Goal: Complete application form

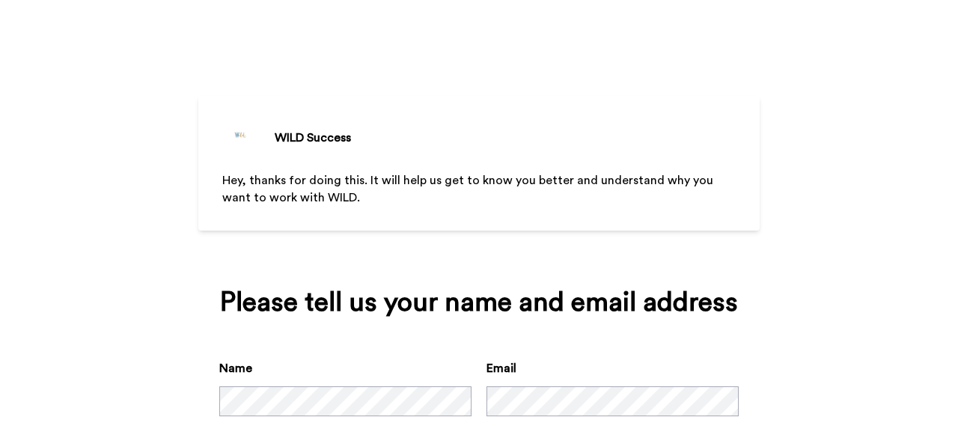
scroll to position [85, 0]
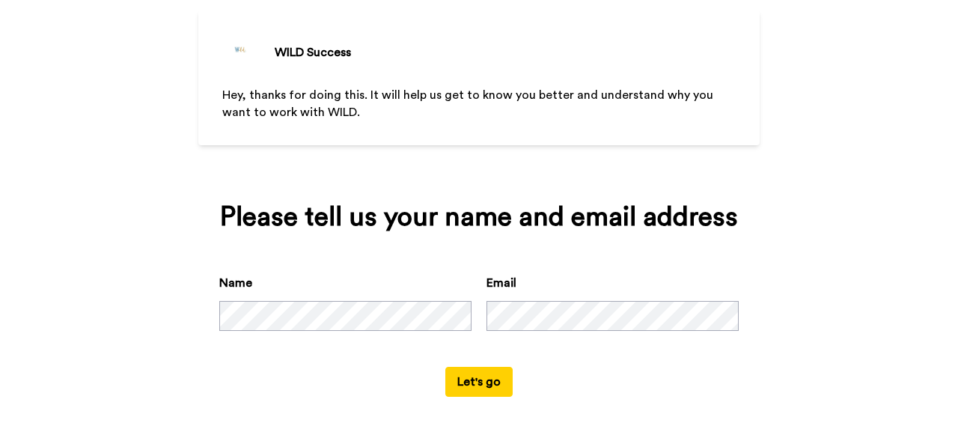
click at [482, 390] on button "Let's go" at bounding box center [478, 382] width 67 height 30
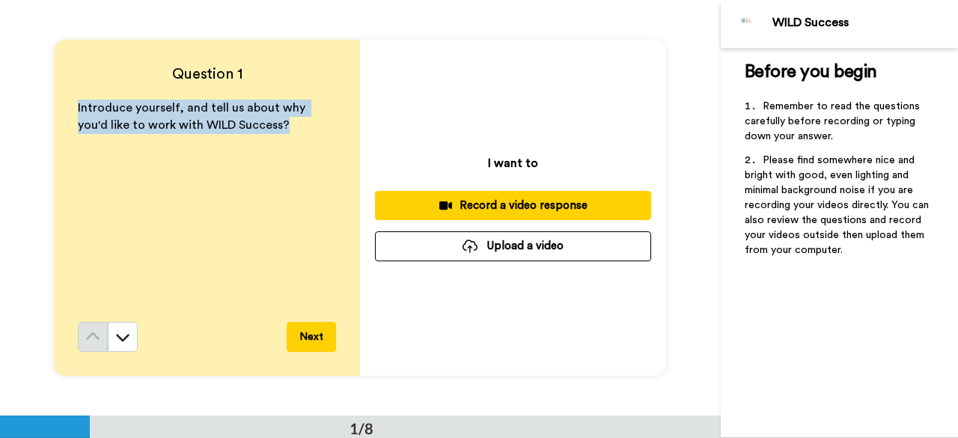
drag, startPoint x: 73, startPoint y: 106, endPoint x: 316, endPoint y: 144, distance: 245.6
click at [316, 144] on div "Question 1 Introduce yourself, and tell us about why you'd like to work with WI…" at bounding box center [207, 208] width 306 height 336
copy span "Introduce yourself, and tell us about why you'd like to work with WILD Success?"
click at [275, 105] on span "Introduce yourself, and tell us about why you'd like to work with WILD Success?" at bounding box center [193, 116] width 230 height 29
drag, startPoint x: 269, startPoint y: 104, endPoint x: 281, endPoint y: 140, distance: 37.6
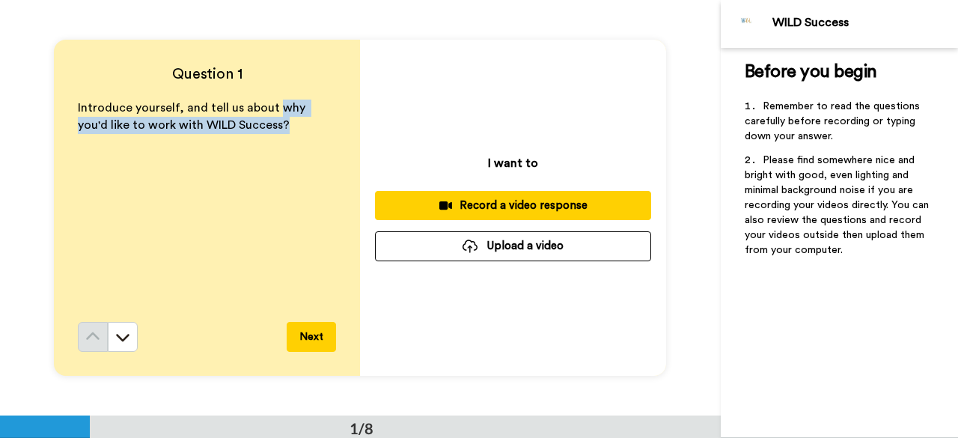
click at [281, 140] on div "Introduce yourself, and tell us about why you'd like to work with WILD Success?" at bounding box center [207, 211] width 258 height 222
copy span "why you'd like to work with WILD Success?"
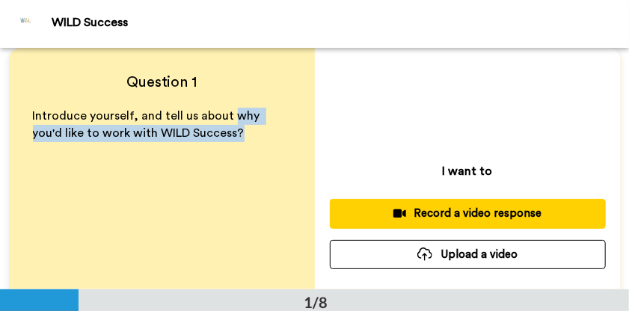
click at [422, 211] on div "Record a video response" at bounding box center [468, 214] width 252 height 16
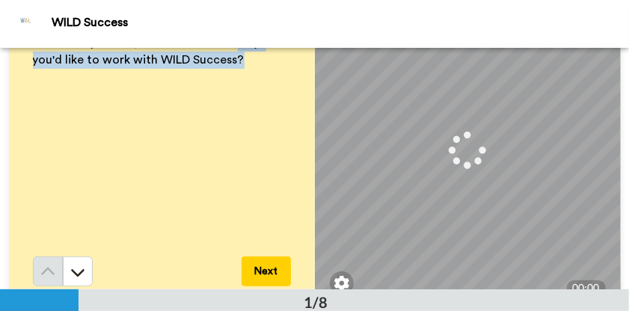
scroll to position [94, 0]
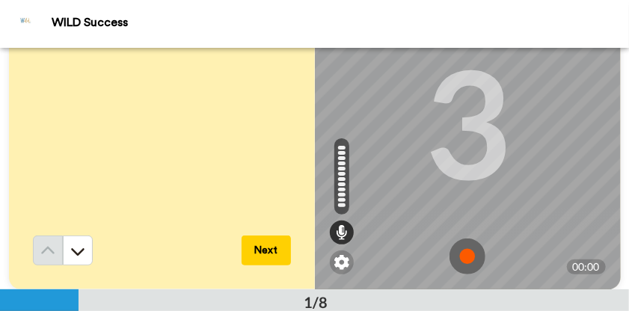
click at [453, 255] on img at bounding box center [468, 257] width 36 height 36
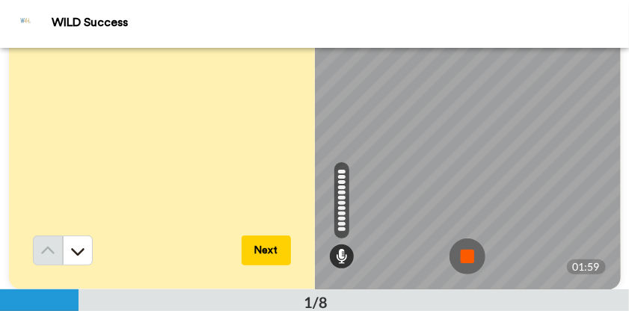
click at [458, 264] on img at bounding box center [468, 257] width 36 height 36
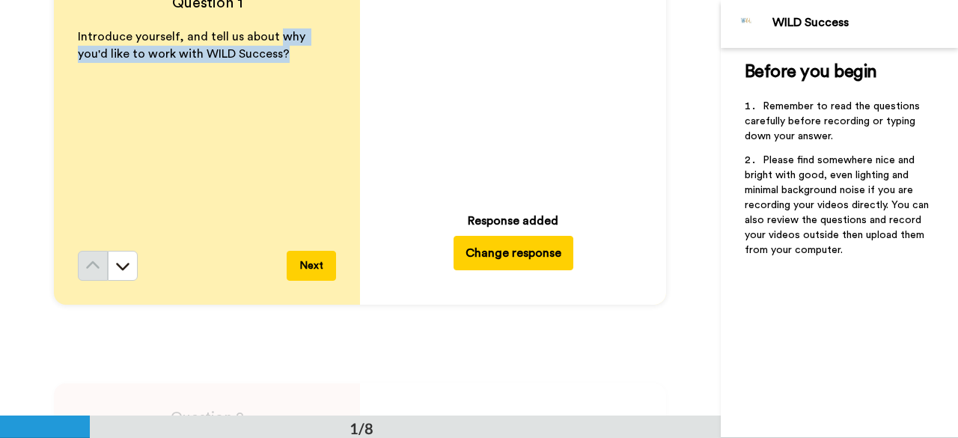
scroll to position [50, 0]
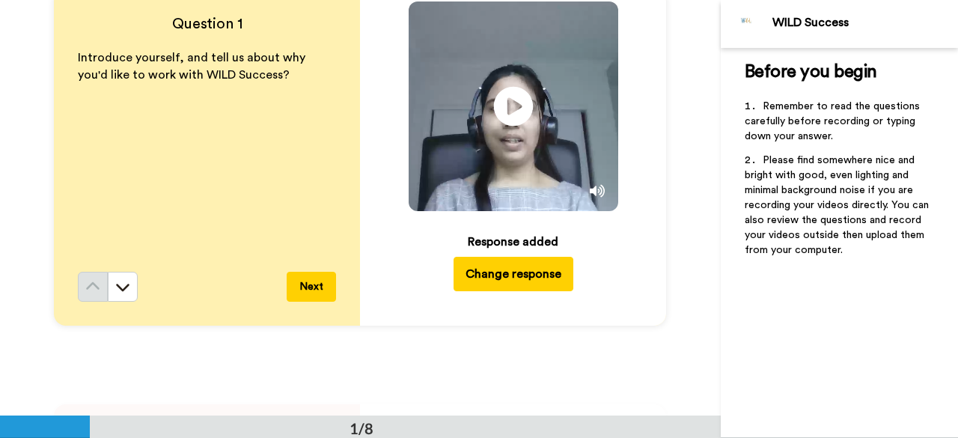
click at [509, 103] on icon "Play/Pause" at bounding box center [514, 106] width 40 height 71
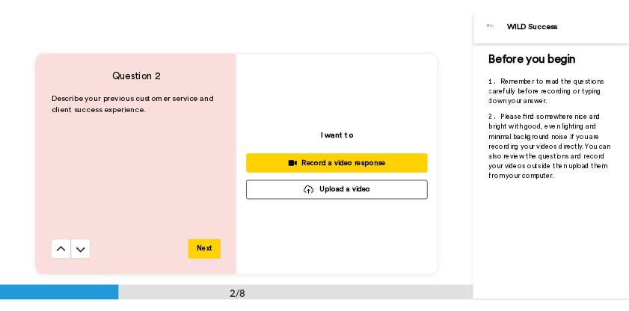
scroll to position [441, 0]
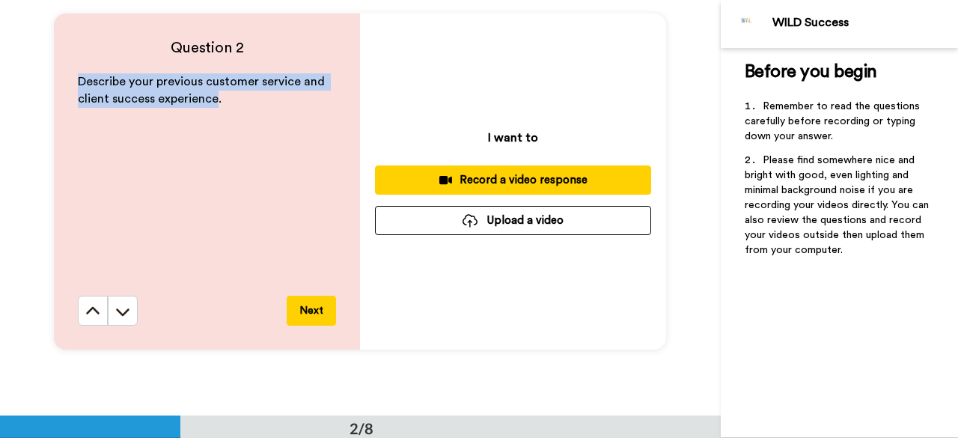
drag, startPoint x: 208, startPoint y: 104, endPoint x: 70, endPoint y: 88, distance: 138.7
click at [70, 88] on div "Question 2 Describe your previous customer service and client success experienc…" at bounding box center [207, 181] width 306 height 336
copy span "Describe your previous customer service and client success experience"
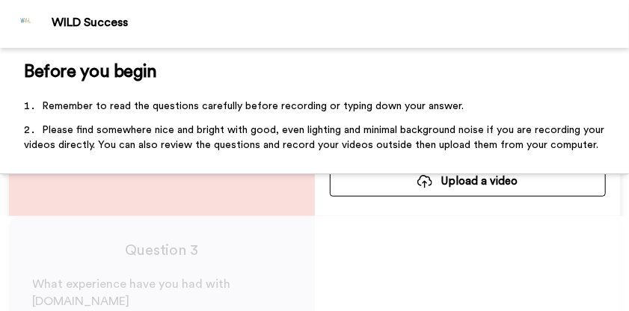
scroll to position [227, 0]
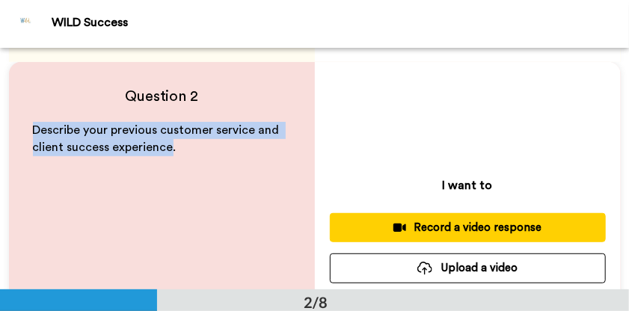
click at [494, 231] on div "Record a video response" at bounding box center [468, 228] width 252 height 16
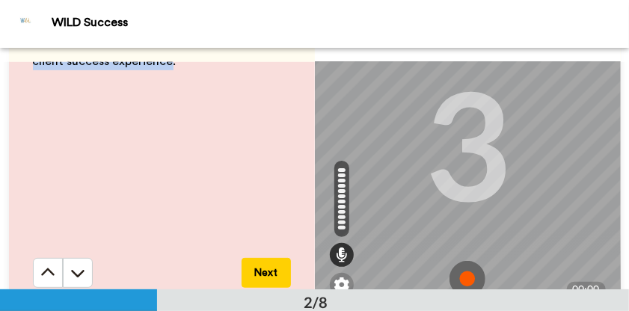
scroll to position [94, 0]
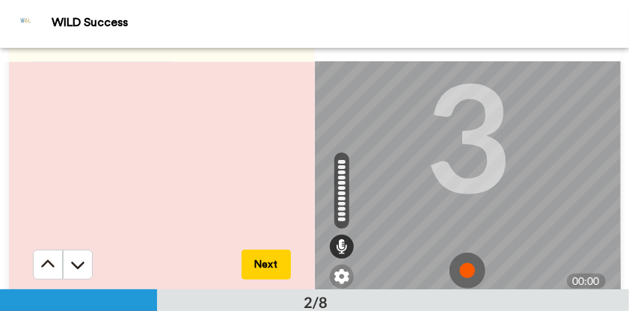
click at [456, 268] on img at bounding box center [468, 271] width 36 height 36
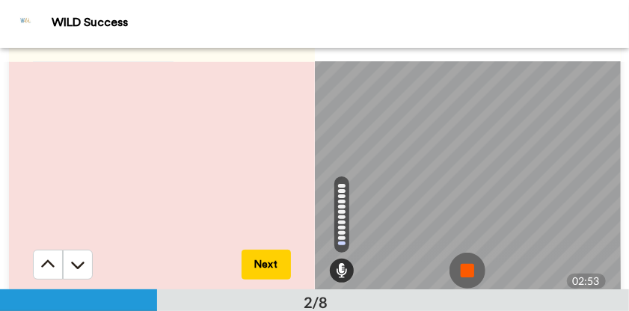
click at [459, 275] on img at bounding box center [468, 271] width 36 height 36
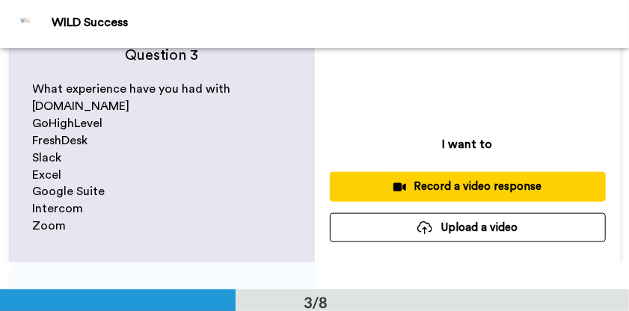
scroll to position [508, 0]
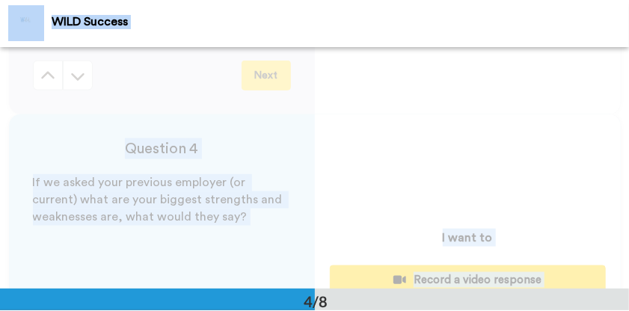
scroll to position [653, 0]
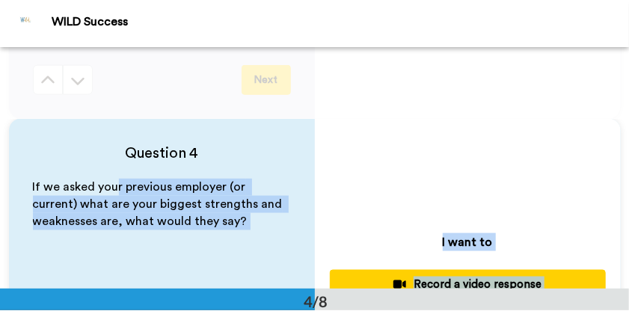
drag, startPoint x: 22, startPoint y: 106, endPoint x: 105, endPoint y: 177, distance: 109.3
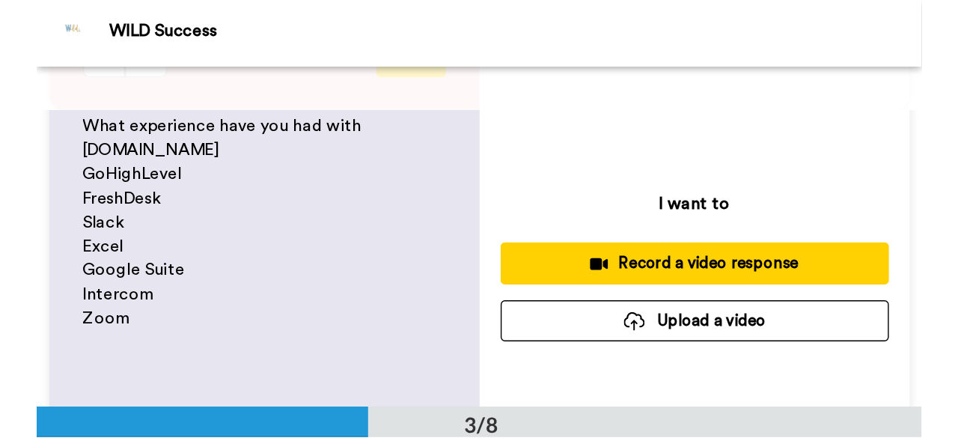
scroll to position [54, 0]
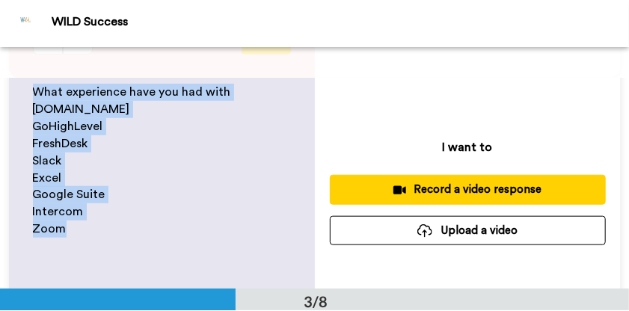
drag, startPoint x: 23, startPoint y: 89, endPoint x: 88, endPoint y: 222, distance: 148.3
click at [88, 222] on div "What experience have you had with [DOMAIN_NAME] GoHighLevel FreshDesk Slack Exc…" at bounding box center [162, 195] width 258 height 222
copy div "What experience have you had with [DOMAIN_NAME] GoHighLevel FreshDesk Slack Exc…"
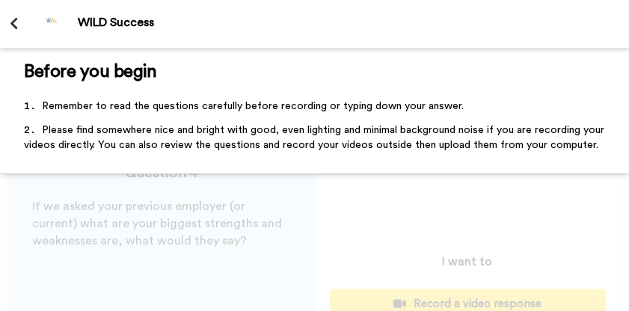
scroll to position [547, 0]
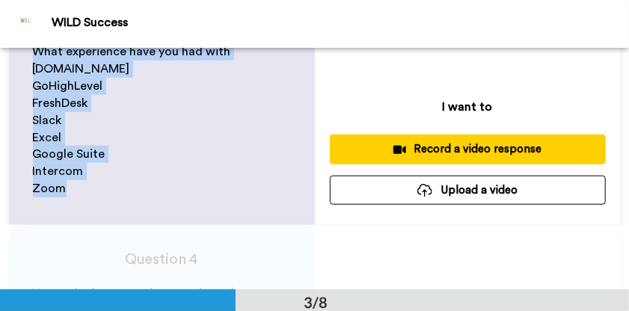
click at [394, 156] on div "Record a video response" at bounding box center [468, 149] width 252 height 16
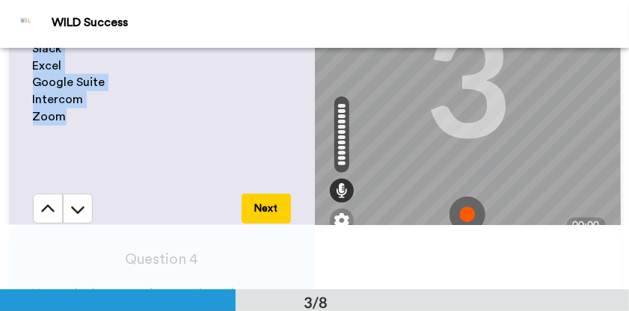
scroll to position [94, 1]
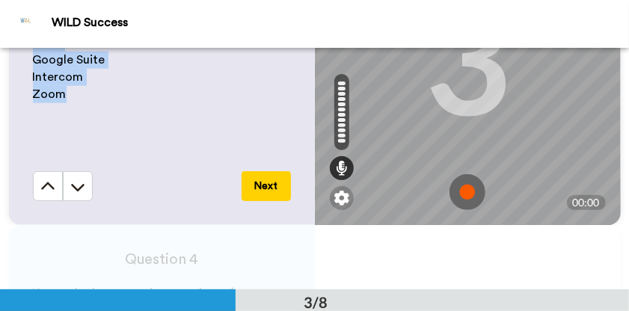
click at [461, 196] on img at bounding box center [468, 192] width 36 height 36
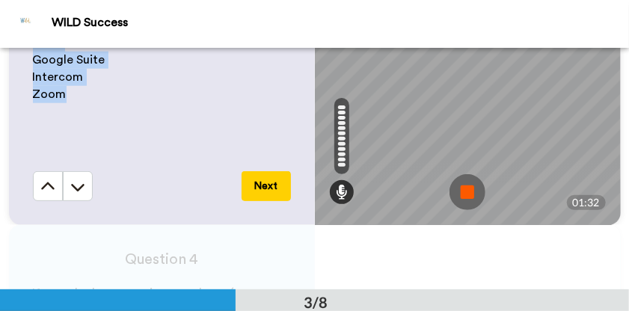
click at [456, 187] on img at bounding box center [468, 192] width 36 height 36
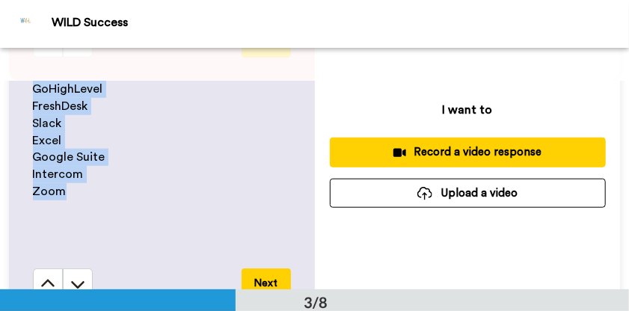
click at [407, 149] on div "Record a video response" at bounding box center [468, 152] width 252 height 16
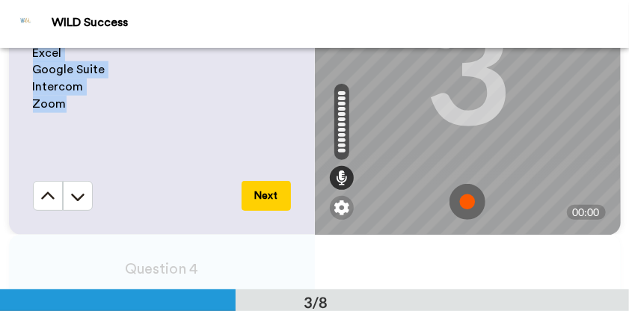
scroll to position [538, 0]
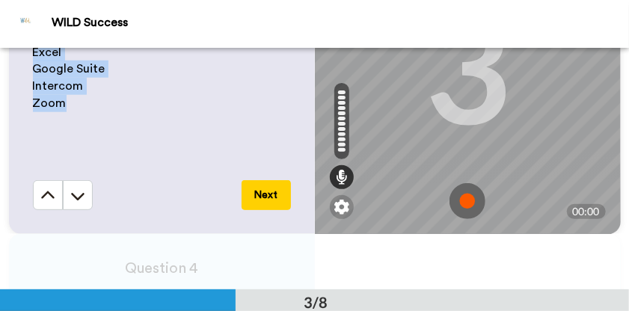
click at [465, 200] on img at bounding box center [468, 201] width 36 height 36
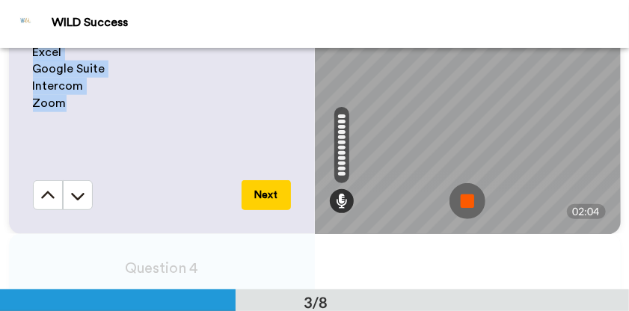
click at [450, 195] on img at bounding box center [468, 201] width 36 height 36
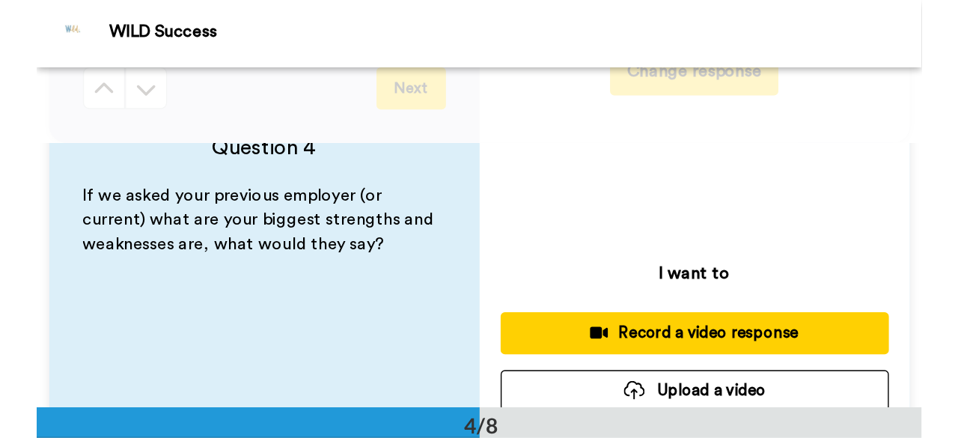
scroll to position [29, 0]
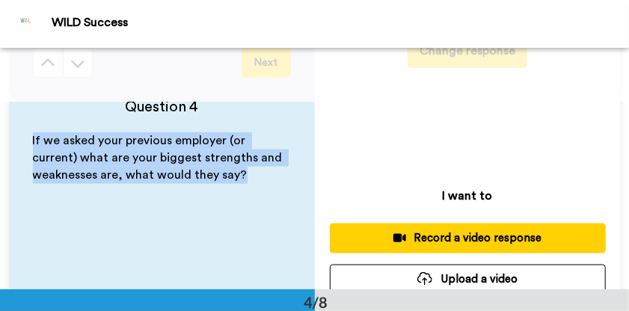
drag, startPoint x: 236, startPoint y: 175, endPoint x: 6, endPoint y: 138, distance: 232.6
click at [9, 138] on div "Question 4 If we asked your previous employer (or current) what are your bigges…" at bounding box center [162, 241] width 306 height 336
copy span "If we asked your previous employer (or current) what are your biggest strengths…"
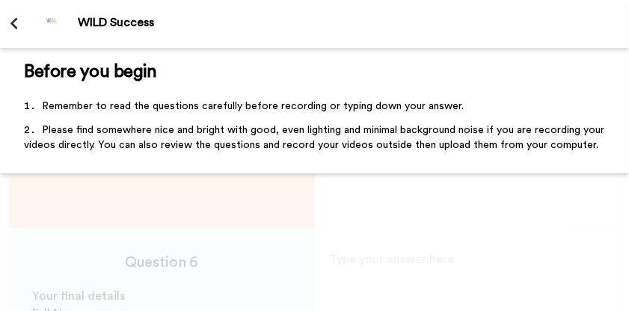
scroll to position [766, 0]
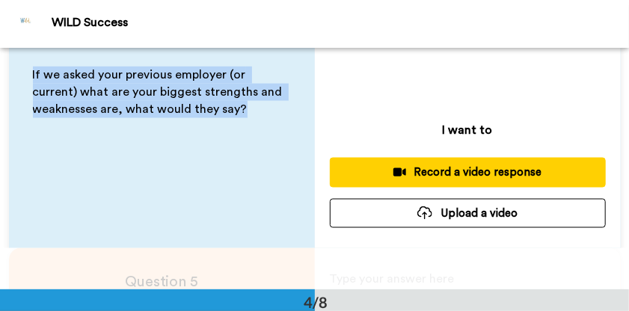
click at [422, 175] on div "Record a video response" at bounding box center [468, 173] width 252 height 16
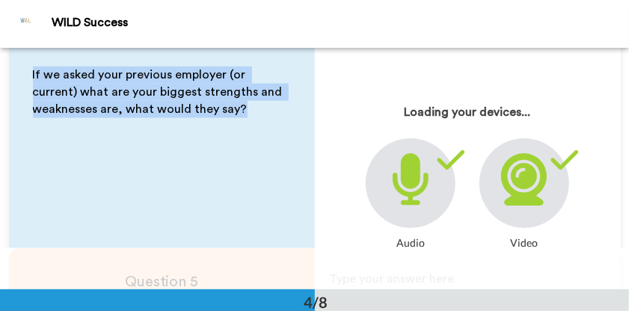
scroll to position [94, 0]
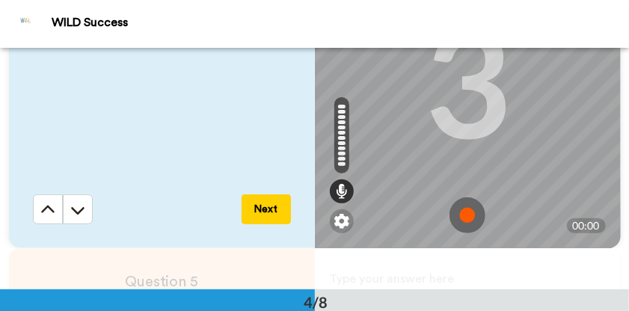
click at [455, 210] on img at bounding box center [468, 216] width 36 height 36
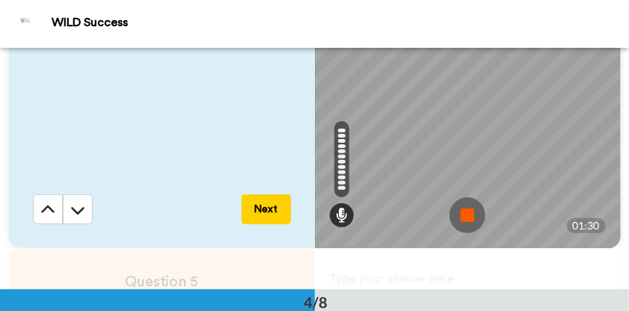
click at [459, 215] on img at bounding box center [468, 216] width 36 height 36
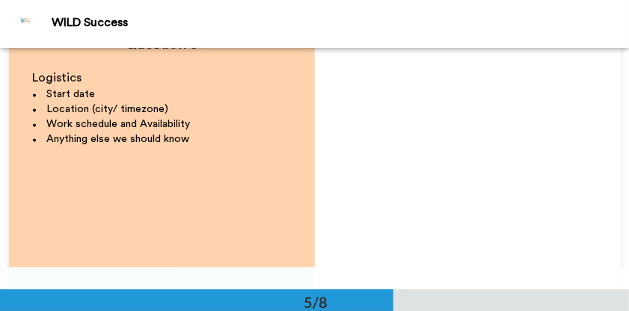
scroll to position [15, 0]
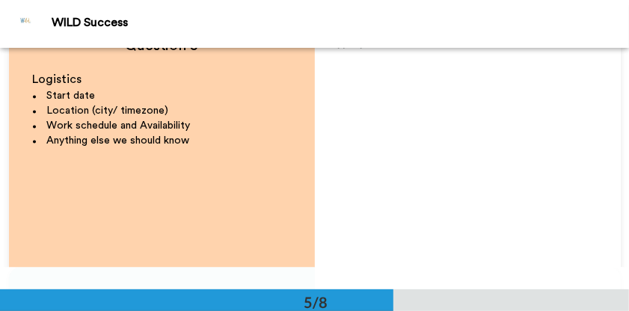
click at [320, 165] on div "Type your answer here ﻿" at bounding box center [468, 178] width 306 height 291
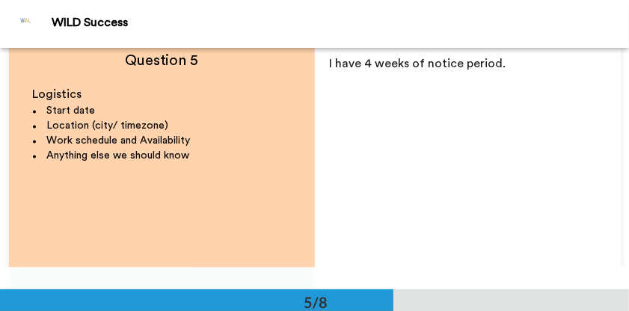
click at [317, 65] on div "I have 4 weeks of notice period. ﻿" at bounding box center [468, 193] width 306 height 291
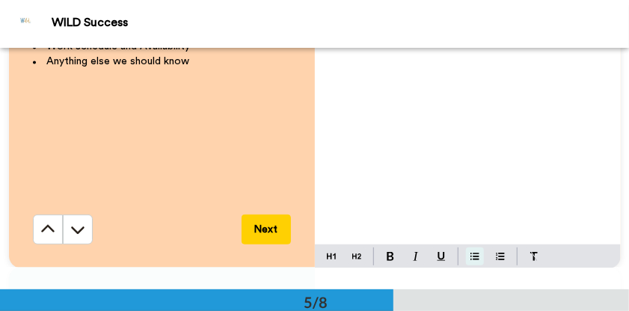
click at [471, 254] on img at bounding box center [475, 257] width 9 height 12
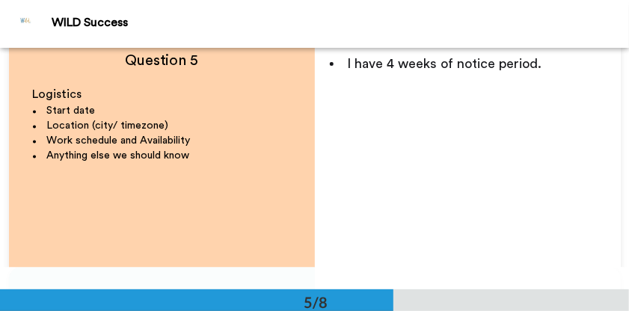
click at [560, 58] on li "I have 4 weeks of notice period." at bounding box center [468, 64] width 276 height 21
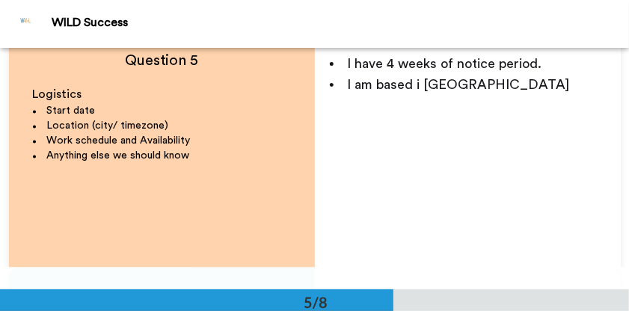
click at [409, 89] on span "I am based i [GEOGRAPHIC_DATA]" at bounding box center [459, 85] width 222 height 13
click at [515, 90] on li "I am based in [GEOGRAPHIC_DATA]" at bounding box center [468, 85] width 276 height 21
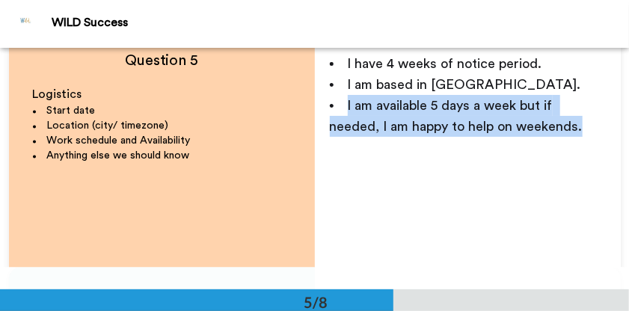
drag, startPoint x: 532, startPoint y: 127, endPoint x: 334, endPoint y: 107, distance: 199.3
click at [334, 107] on li "I am available 5 days a week but if needed, I am happy to help on weekends." at bounding box center [468, 117] width 276 height 42
copy span "I am available 5 days a week but if needed, I am happy to help on weekends."
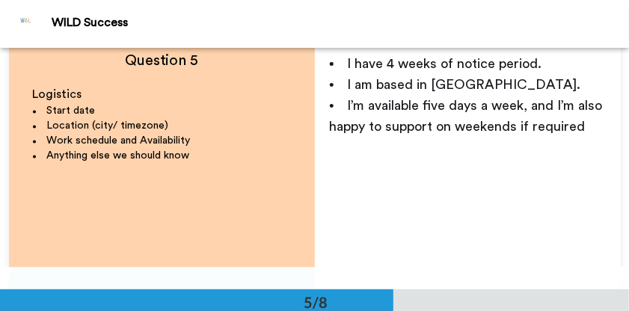
click at [345, 107] on span "I’m available five days a week, and I’m also happy to support on weekends if re…" at bounding box center [468, 117] width 277 height 34
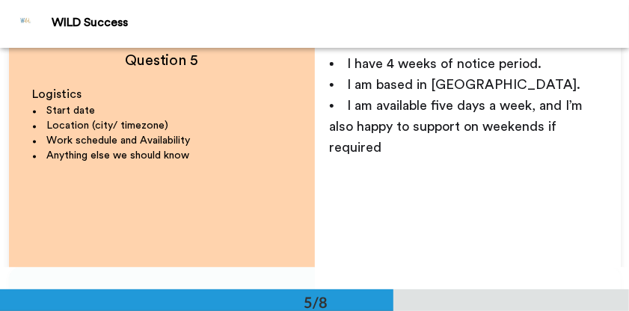
click at [562, 106] on span "I am available five days a week, and I’m also happy to support on weekends if r…" at bounding box center [458, 127] width 257 height 55
click at [386, 153] on li "I am available five days a week, and I am also happy to support on weekends if …" at bounding box center [468, 127] width 276 height 63
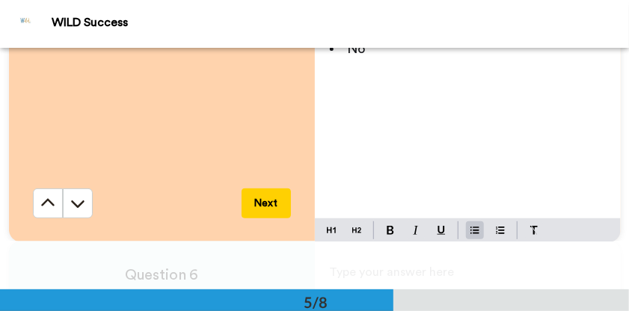
scroll to position [1045, 0]
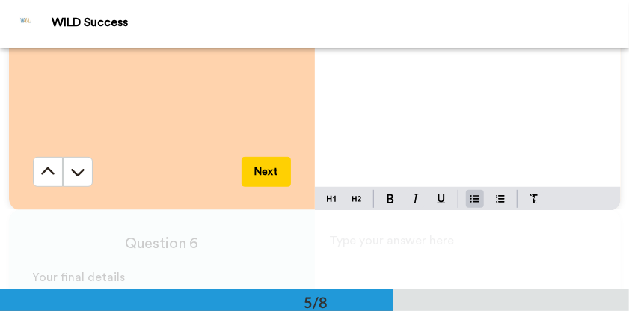
click at [259, 177] on button "Next" at bounding box center [266, 171] width 49 height 30
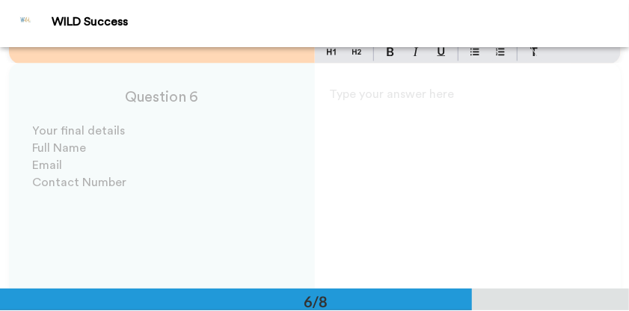
scroll to position [1200, 0]
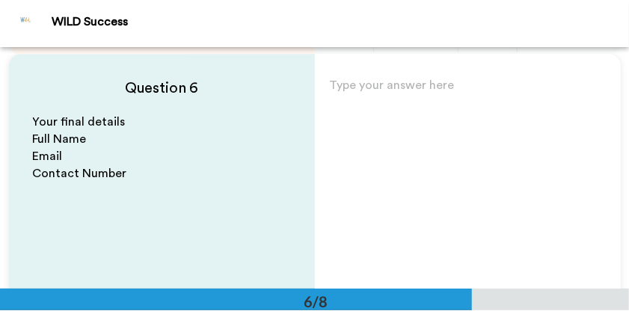
click at [355, 138] on div "Type your answer here ﻿" at bounding box center [468, 220] width 306 height 291
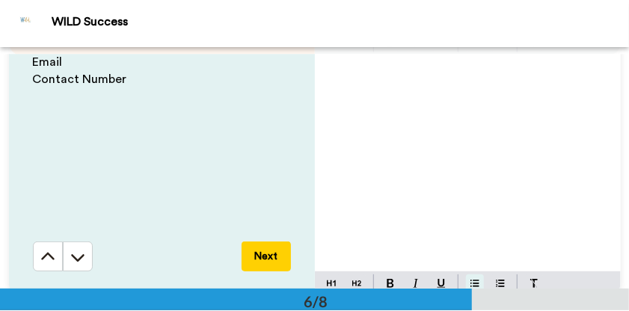
click at [471, 285] on img at bounding box center [475, 284] width 9 height 12
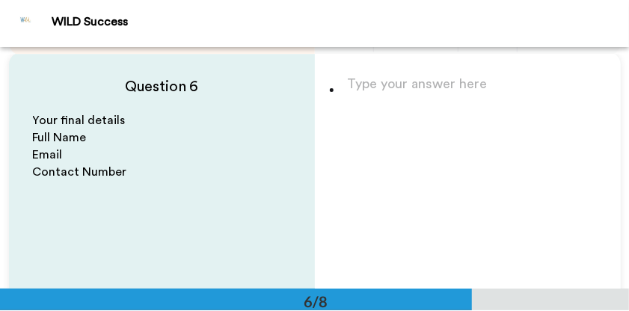
scroll to position [0, 0]
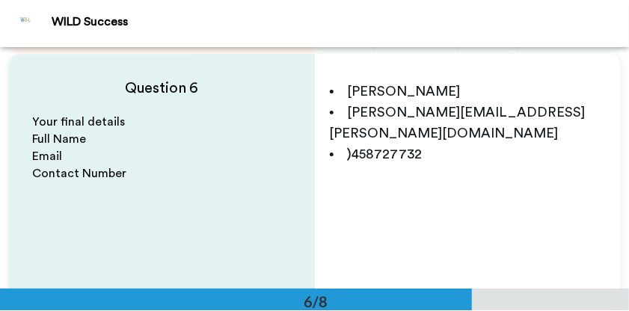
click at [348, 147] on span ")458727732" at bounding box center [385, 153] width 75 height 13
click at [394, 147] on span "[PHONE_NUMBER]" at bounding box center [409, 153] width 123 height 13
click at [415, 147] on span "[PHONE_NUMBER]" at bounding box center [409, 153] width 123 height 13
click at [474, 144] on li "[PHONE_NUMBER]" at bounding box center [468, 154] width 276 height 21
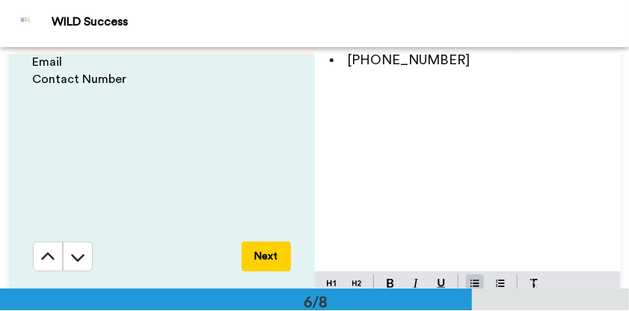
scroll to position [1320, 0]
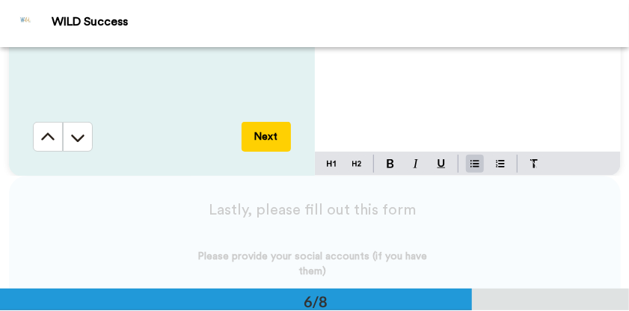
click at [262, 140] on button "Next" at bounding box center [266, 137] width 49 height 30
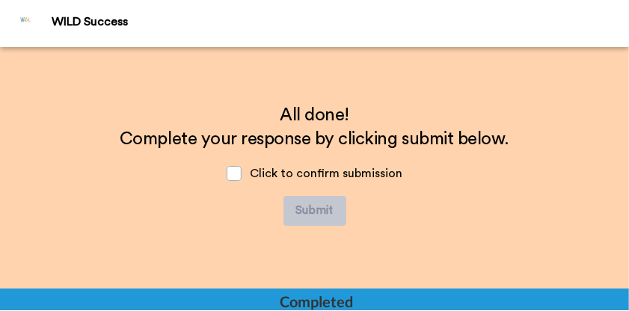
scroll to position [1732, 0]
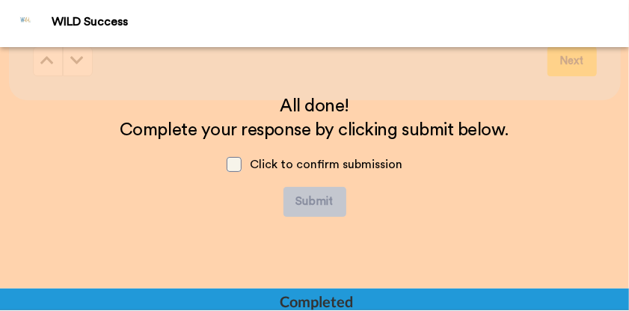
click at [227, 167] on span at bounding box center [234, 164] width 15 height 15
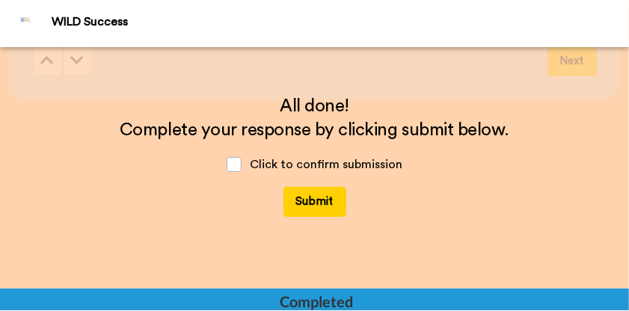
click at [311, 203] on button "Submit" at bounding box center [315, 202] width 63 height 30
